Goal: Find specific page/section: Find specific page/section

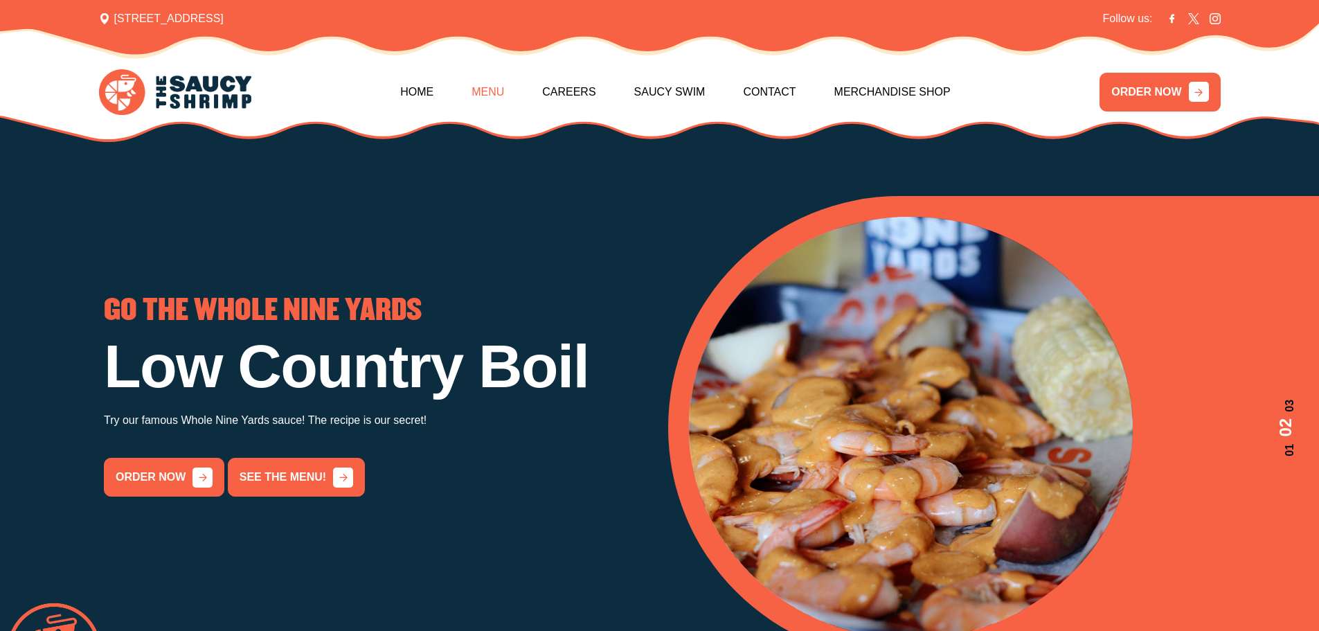
click at [491, 87] on link "Menu" at bounding box center [487, 92] width 33 height 60
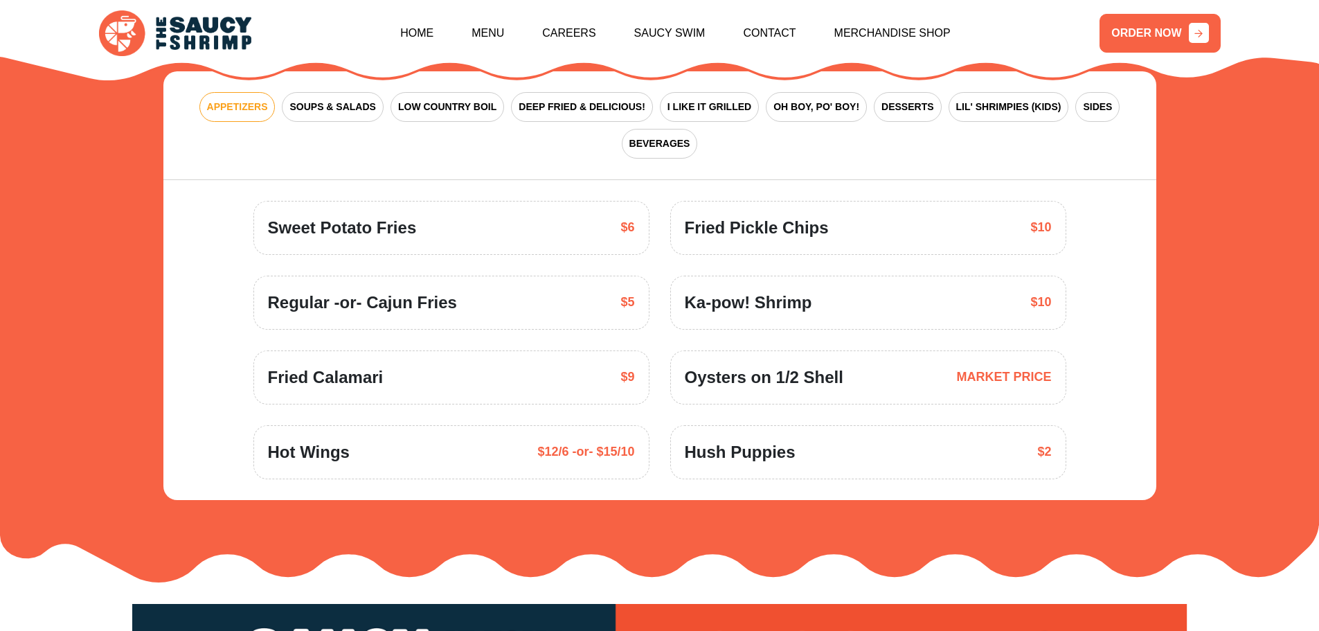
scroll to position [2102, 0]
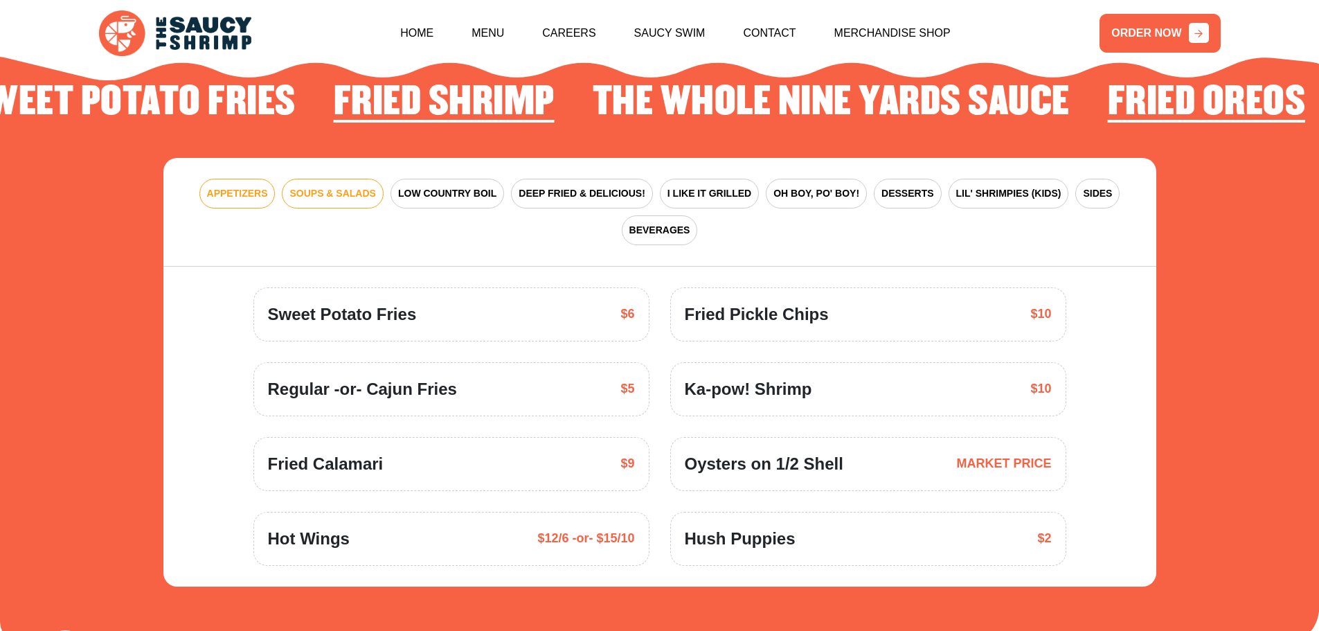
click at [345, 186] on span "SOUPS & SALADS" at bounding box center [332, 193] width 86 height 15
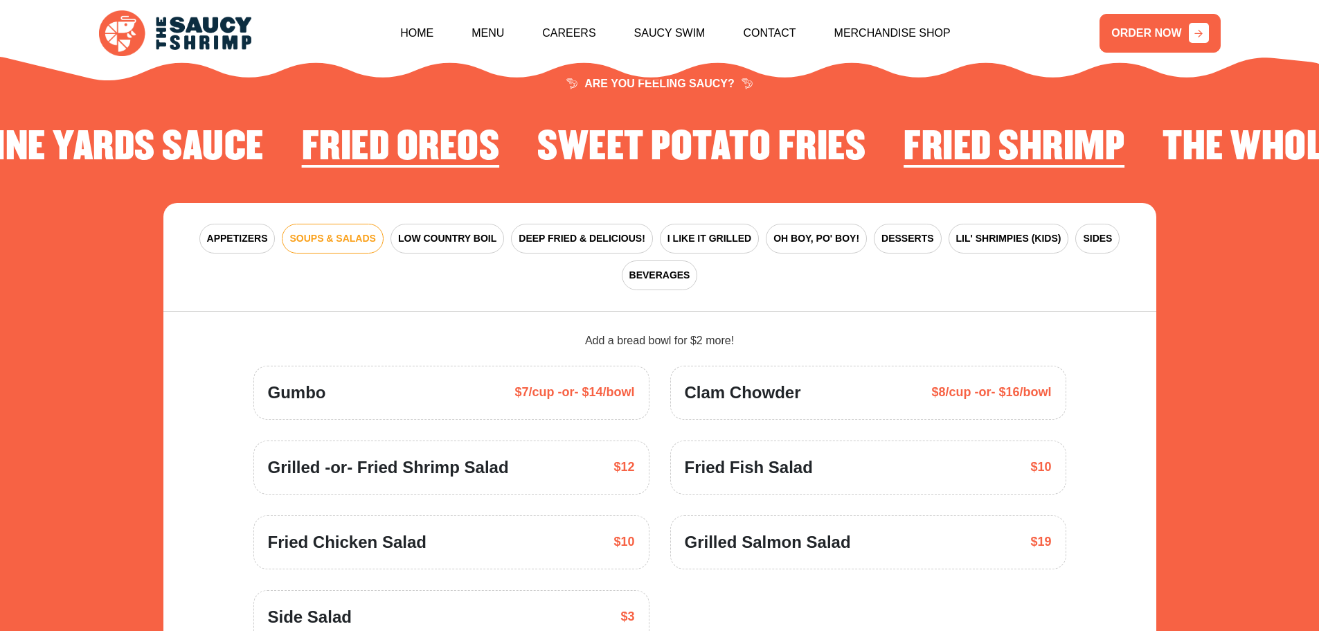
scroll to position [2033, 0]
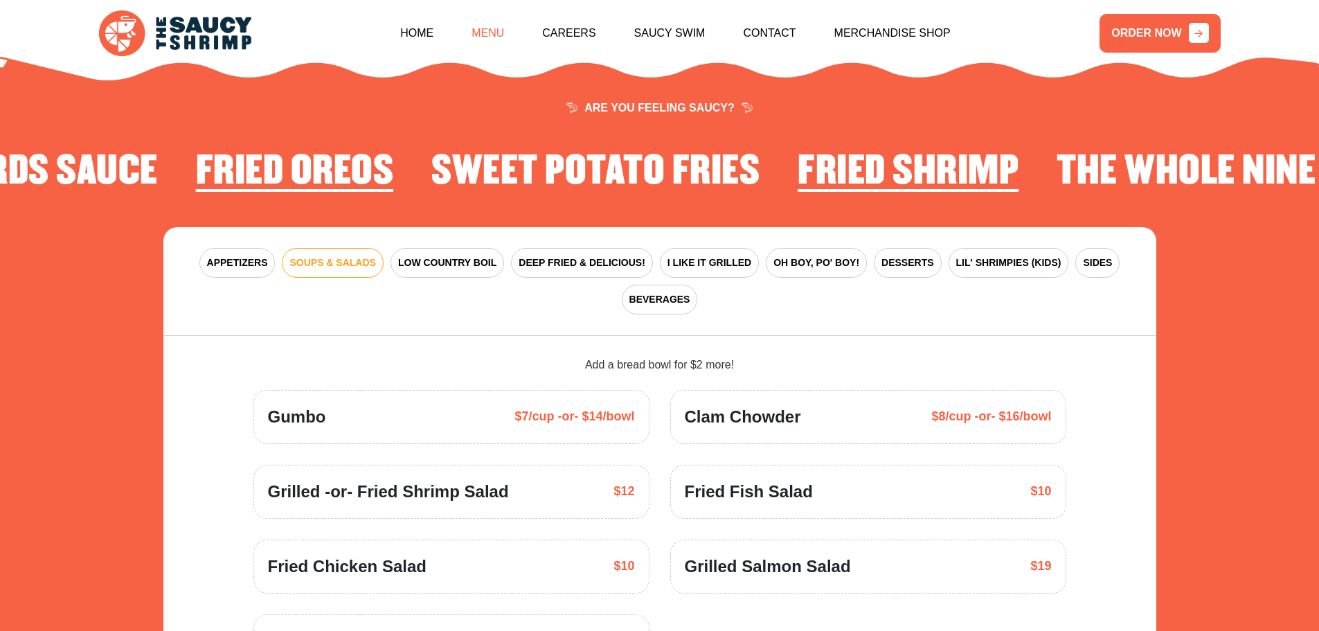
click at [498, 36] on link "Menu" at bounding box center [487, 33] width 33 height 60
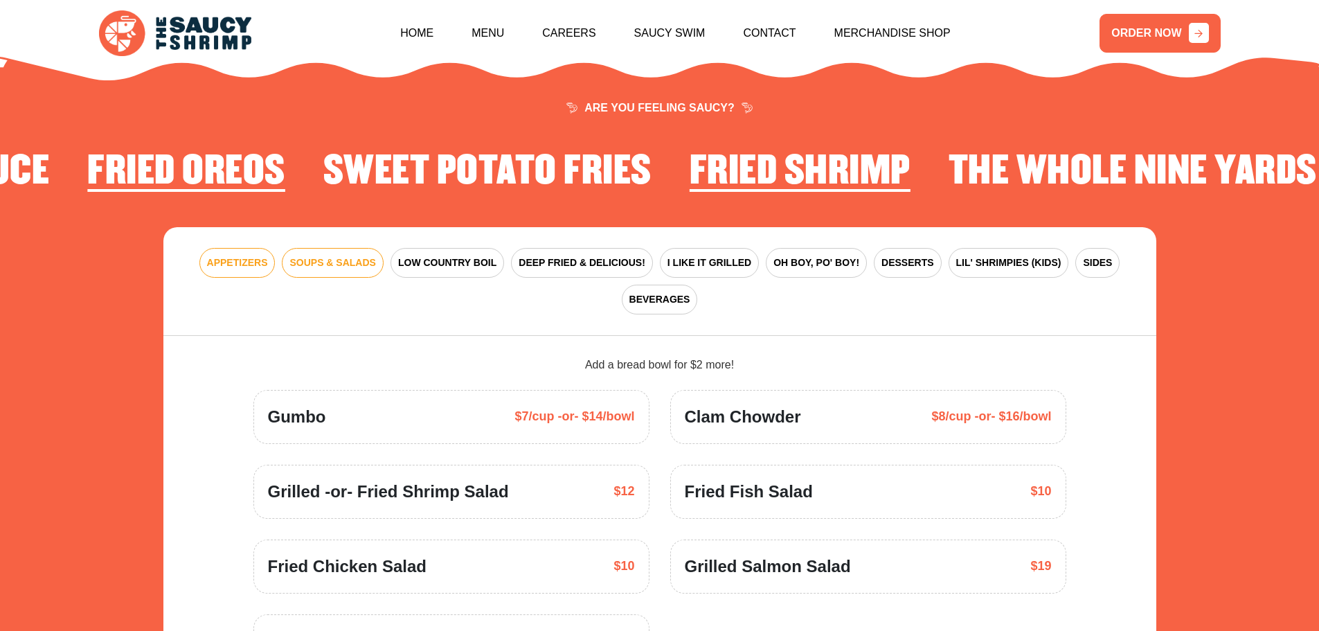
click at [260, 255] on span "APPETIZERS" at bounding box center [237, 262] width 61 height 15
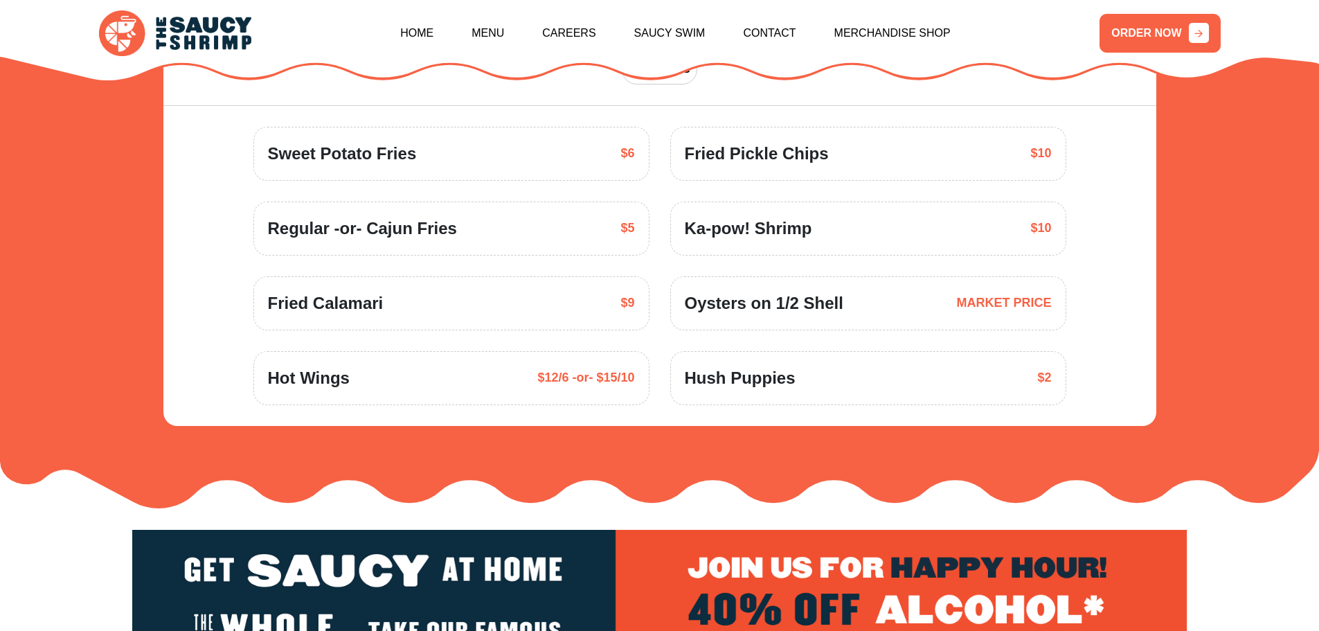
scroll to position [2102, 0]
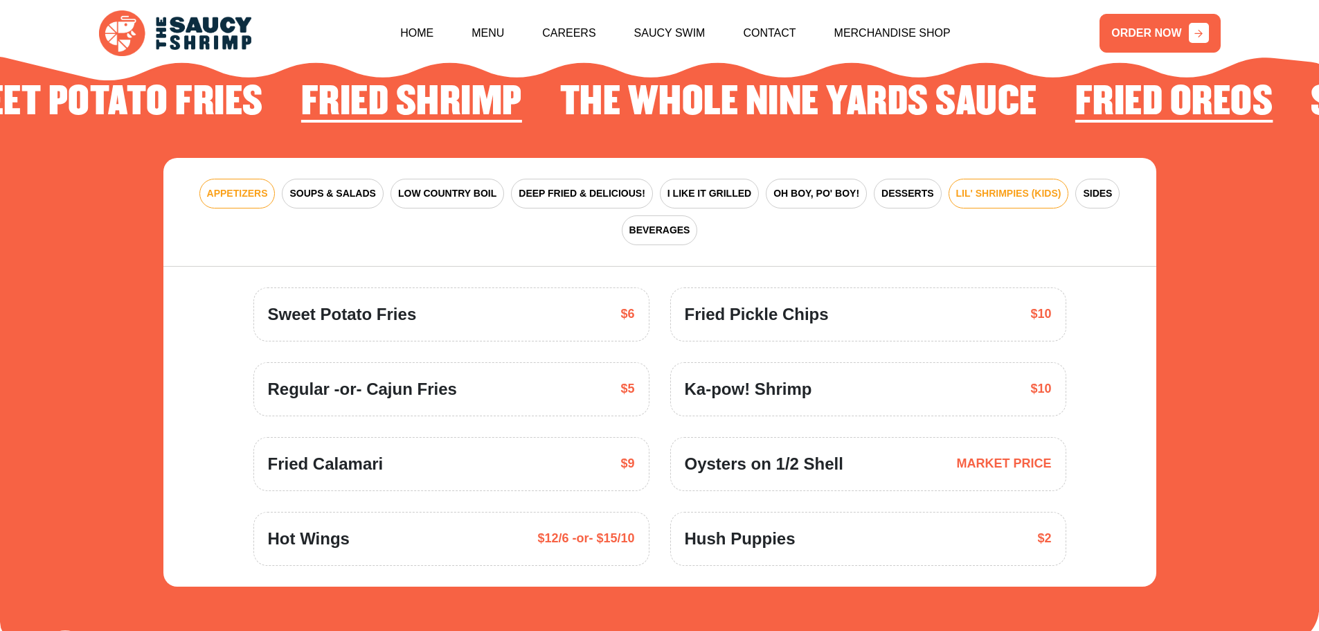
click at [1003, 186] on span "LIL' SHRIMPIES (KIDS)" at bounding box center [1008, 193] width 105 height 15
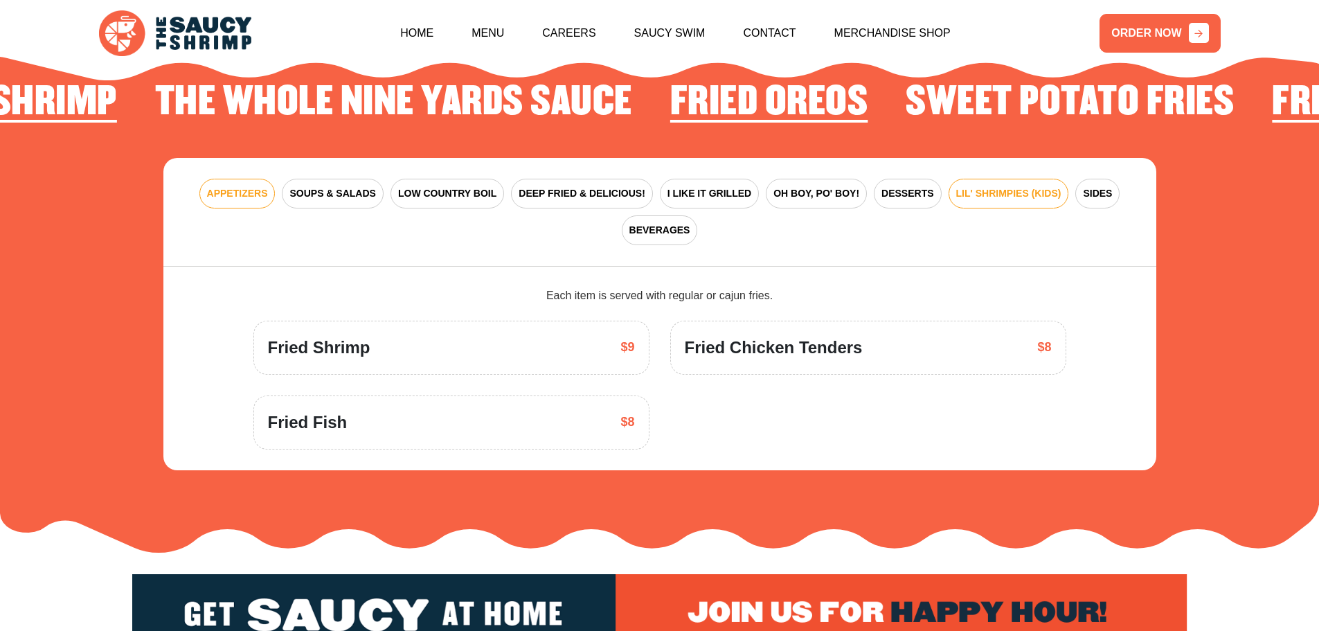
click at [237, 186] on span "APPETIZERS" at bounding box center [237, 193] width 61 height 15
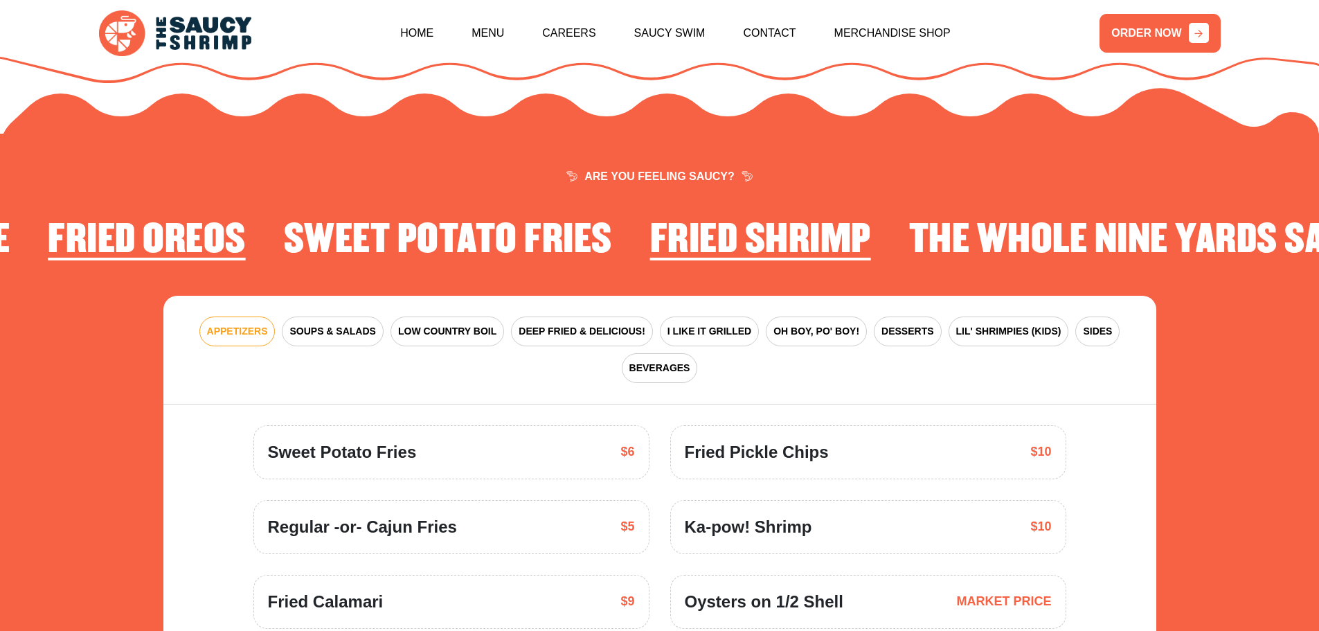
scroll to position [1964, 0]
